Goal: Check status

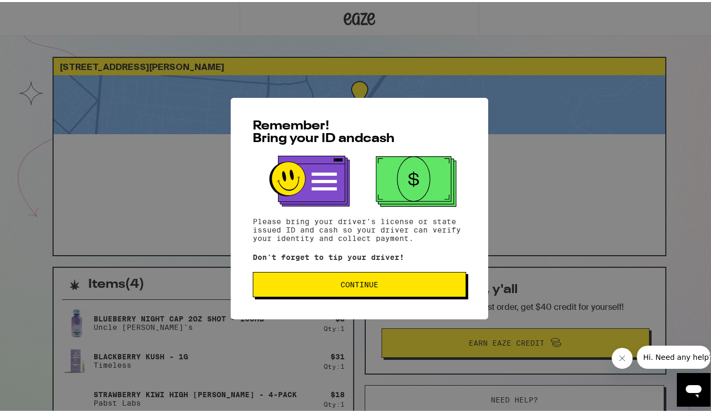
click at [342, 286] on span "Continue" at bounding box center [360, 282] width 38 height 7
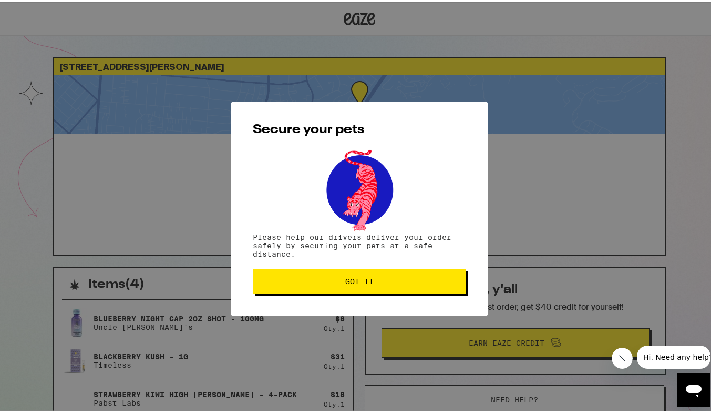
click at [342, 288] on button "Got it" at bounding box center [359, 279] width 213 height 25
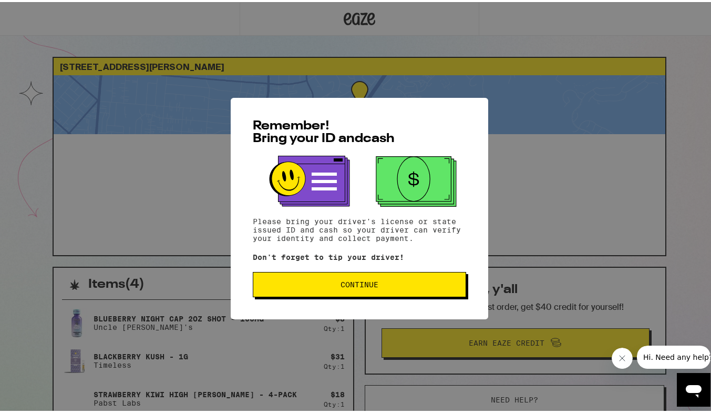
click at [311, 299] on div "Remember! Bring your ID and cash Please bring your driver's license or state is…" at bounding box center [360, 206] width 258 height 221
click at [315, 292] on button "Continue" at bounding box center [359, 282] width 213 height 25
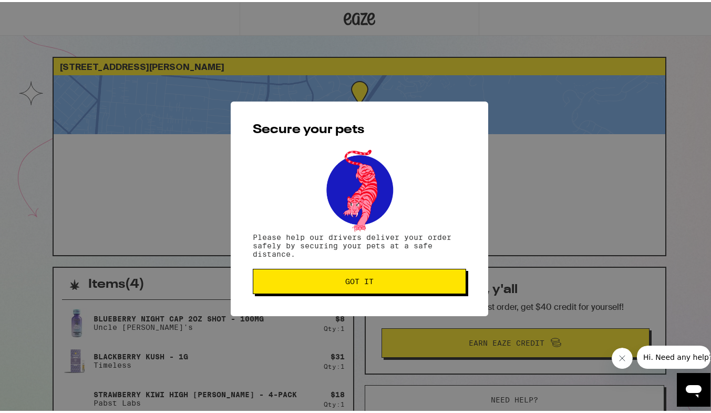
click at [315, 292] on button "Got it" at bounding box center [359, 279] width 213 height 25
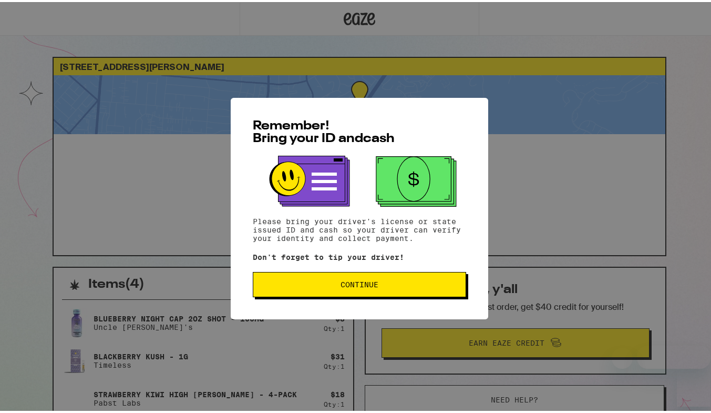
click at [359, 293] on button "Continue" at bounding box center [359, 282] width 213 height 25
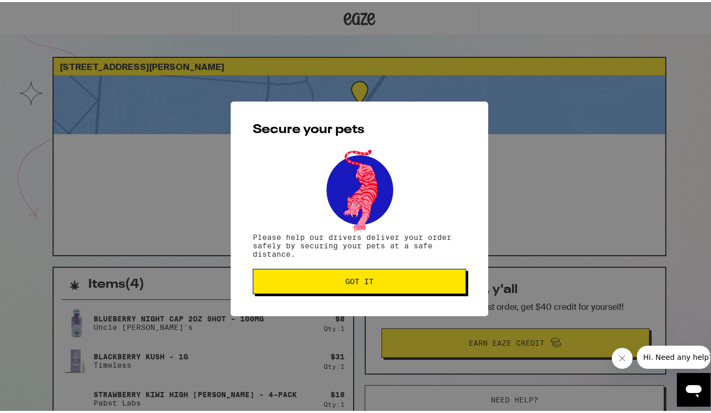
click at [359, 292] on button "Got it" at bounding box center [359, 279] width 213 height 25
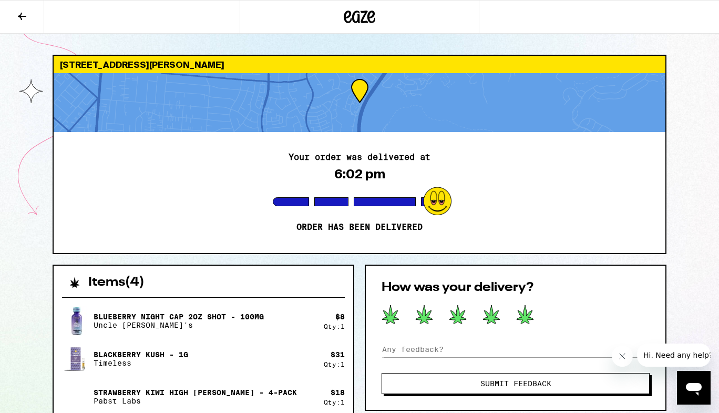
click at [525, 308] on icon at bounding box center [525, 314] width 17 height 18
